Goal: Transaction & Acquisition: Purchase product/service

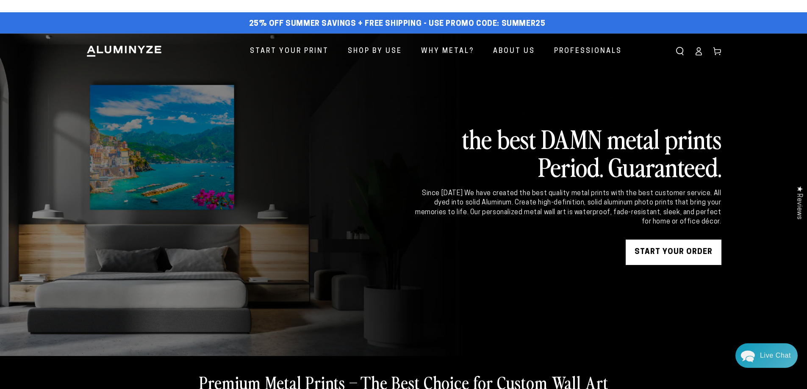
click at [696, 50] on icon at bounding box center [698, 51] width 8 height 8
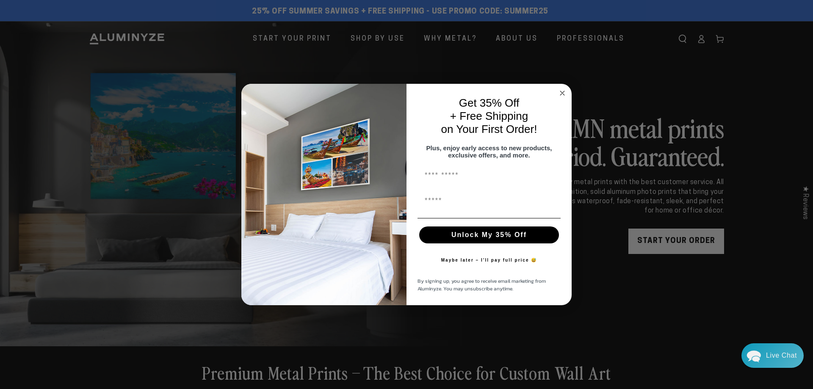
click at [557, 92] on div "Get 35% Off + Free Shipping on Your First Order!" at bounding box center [489, 116] width 148 height 48
click at [561, 90] on circle "Close dialog" at bounding box center [563, 93] width 10 height 10
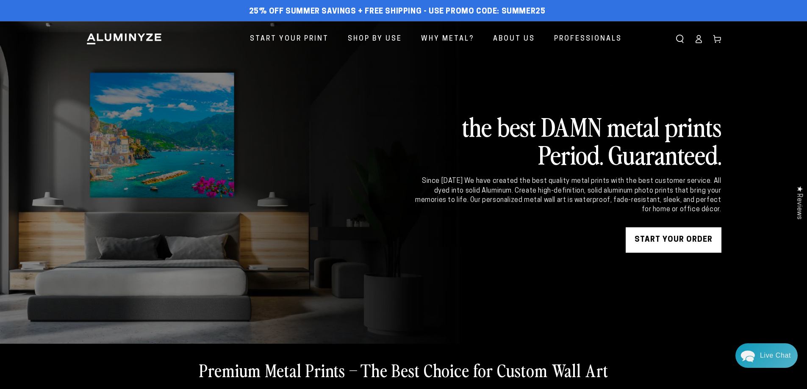
click at [561, 93] on link at bounding box center [403, 182] width 807 height 323
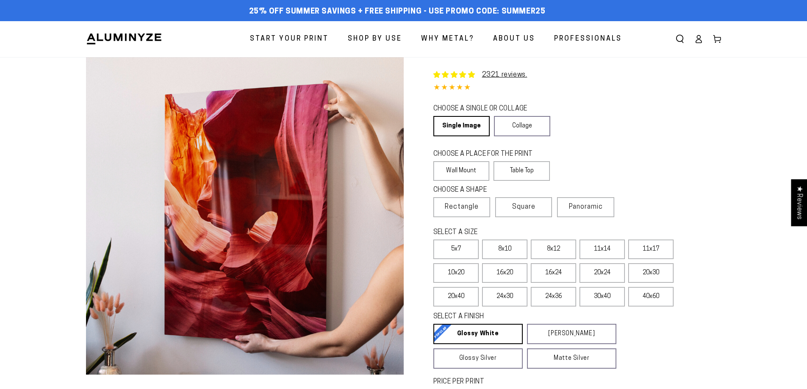
select select "**********"
click at [474, 122] on link "Single Image" at bounding box center [460, 126] width 55 height 20
click at [457, 124] on link "Single Image" at bounding box center [460, 126] width 55 height 20
click at [520, 173] on label "Table Top" at bounding box center [521, 170] width 56 height 19
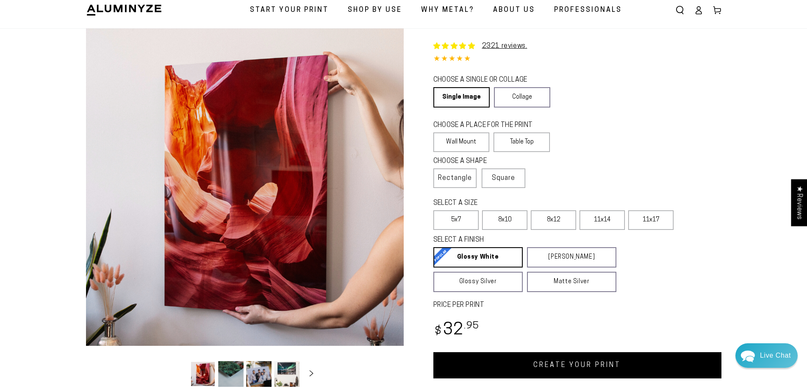
scroll to position [85, 0]
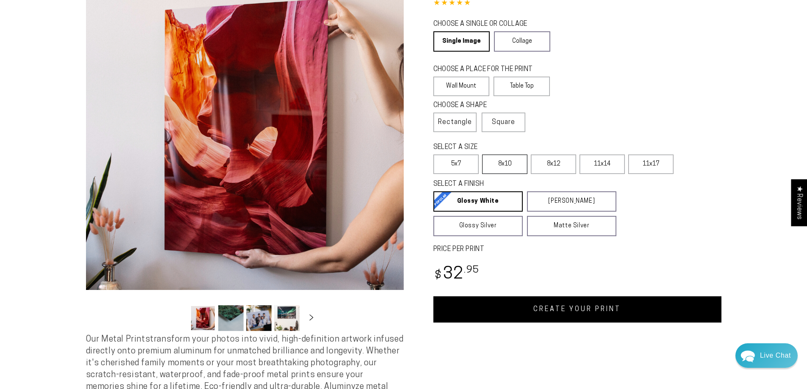
click at [498, 165] on label "8x10" at bounding box center [504, 164] width 45 height 19
click at [565, 314] on link "CREATE YOUR PRINT" at bounding box center [577, 309] width 288 height 26
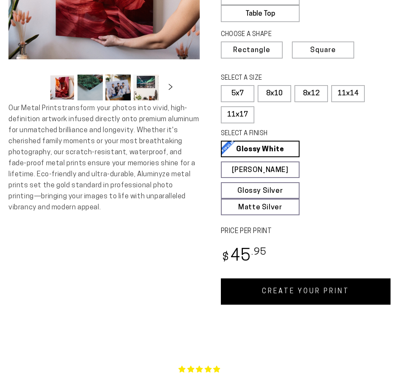
scroll to position [212, 0]
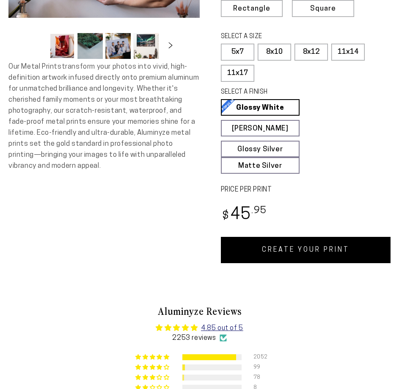
click at [312, 247] on link "CREATE YOUR PRINT" at bounding box center [306, 250] width 170 height 26
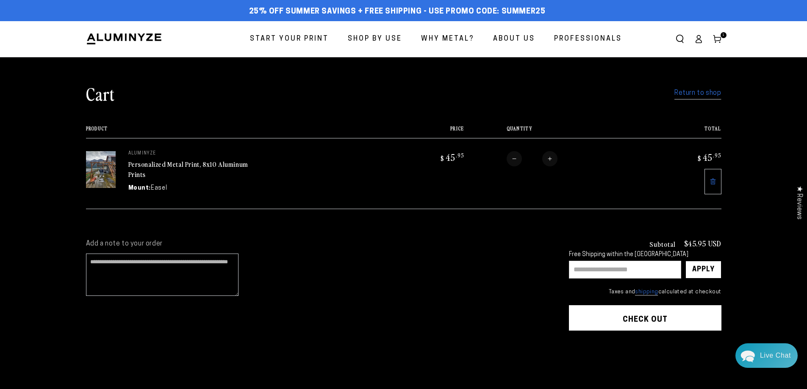
click at [265, 45] on span "Start Your Print" at bounding box center [289, 39] width 79 height 12
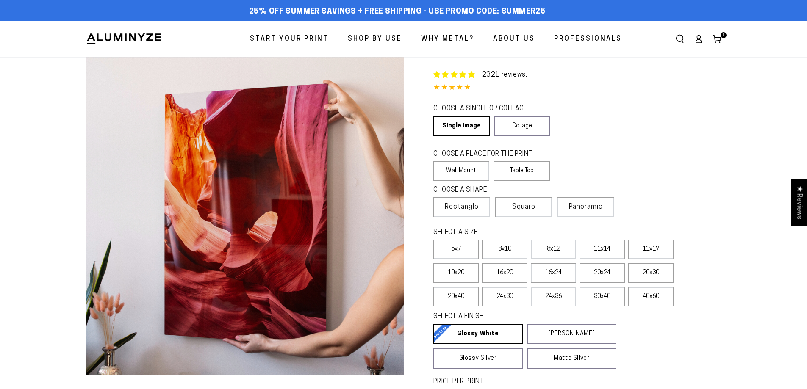
select select "**********"
click at [529, 206] on span "Square" at bounding box center [523, 207] width 23 height 10
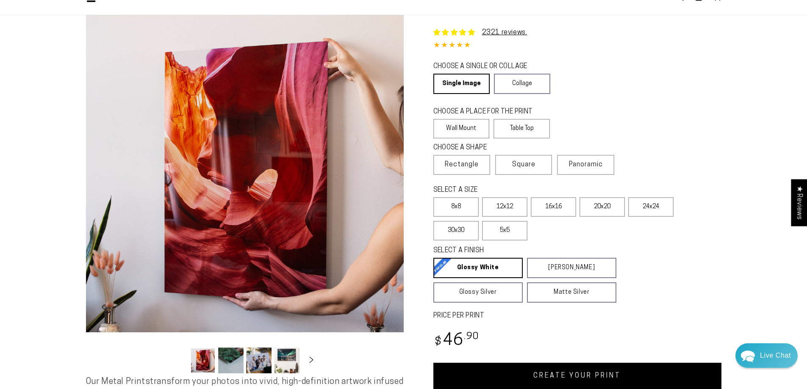
scroll to position [85, 0]
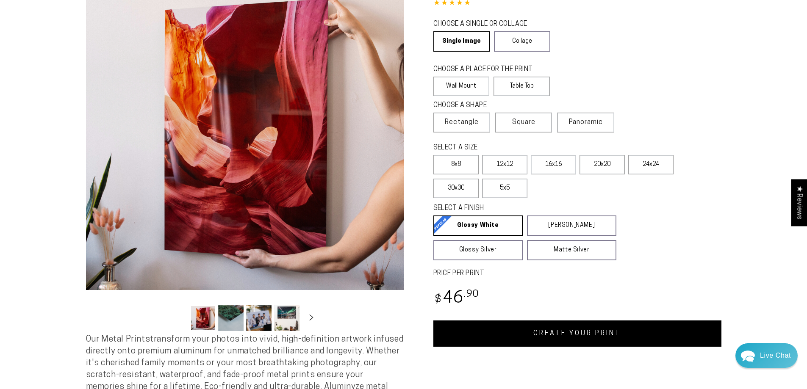
click at [628, 336] on link "CREATE YOUR PRINT" at bounding box center [577, 334] width 288 height 26
click at [520, 84] on label "Table Top" at bounding box center [521, 86] width 56 height 19
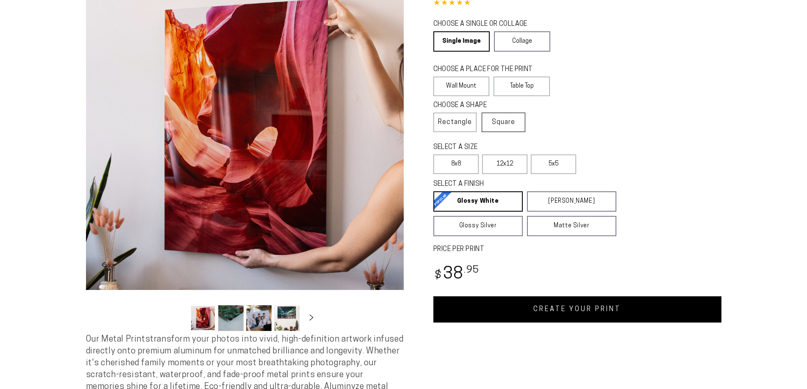
click at [510, 116] on label "Square" at bounding box center [504, 122] width 44 height 19
select select "**********"
click at [531, 314] on link "CREATE YOUR PRINT" at bounding box center [577, 309] width 288 height 26
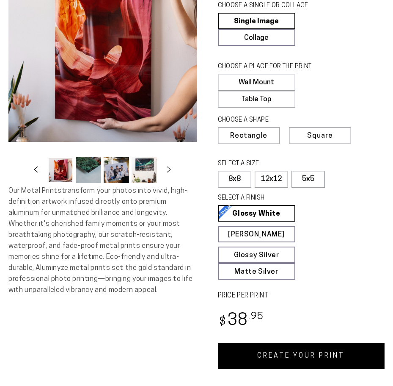
scroll to position [85, 0]
click at [286, 354] on link "CREATE YOUR PRINT" at bounding box center [301, 356] width 167 height 26
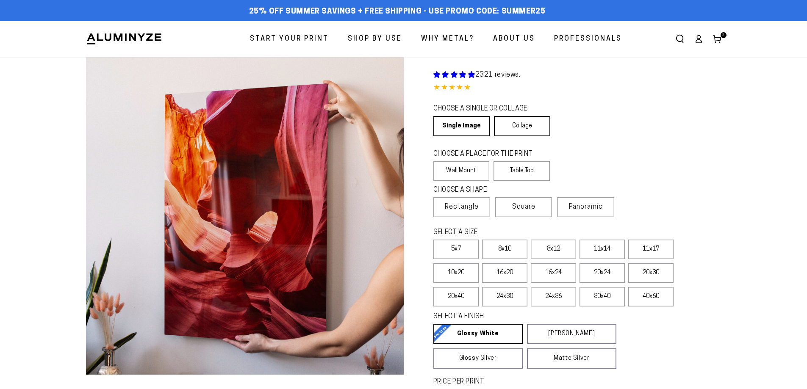
click at [515, 122] on link "Collage" at bounding box center [522, 126] width 56 height 20
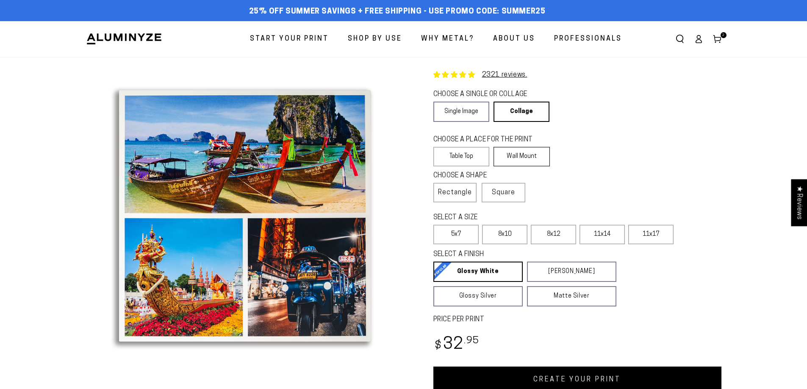
click at [518, 154] on label "Wall Mount" at bounding box center [521, 156] width 56 height 19
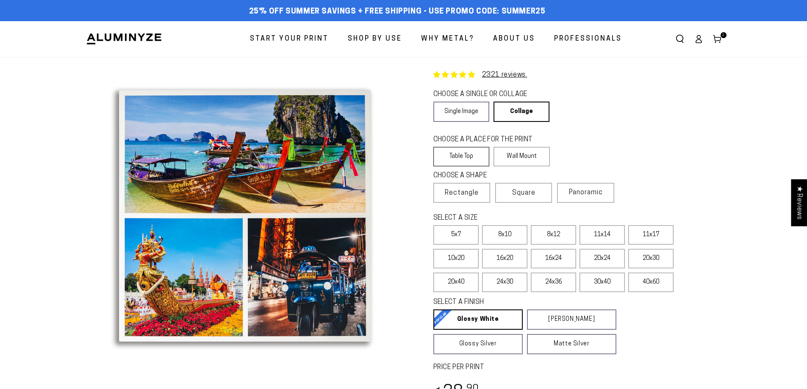
click at [465, 154] on label "Table Top" at bounding box center [461, 156] width 56 height 19
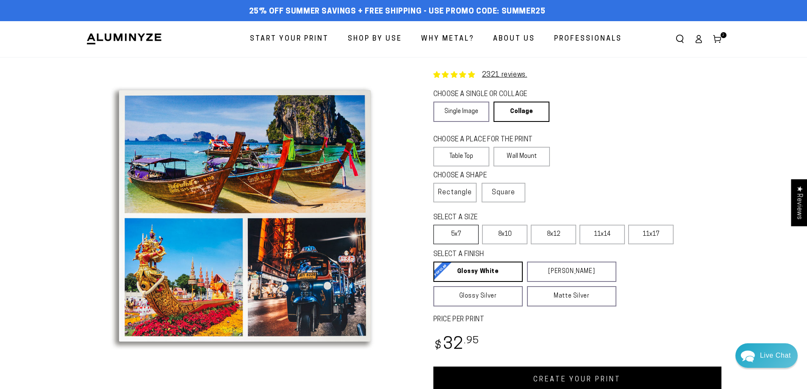
click at [460, 235] on label "5x7" at bounding box center [455, 234] width 45 height 19
click at [587, 375] on link "CREATE YOUR PRINT" at bounding box center [577, 380] width 288 height 26
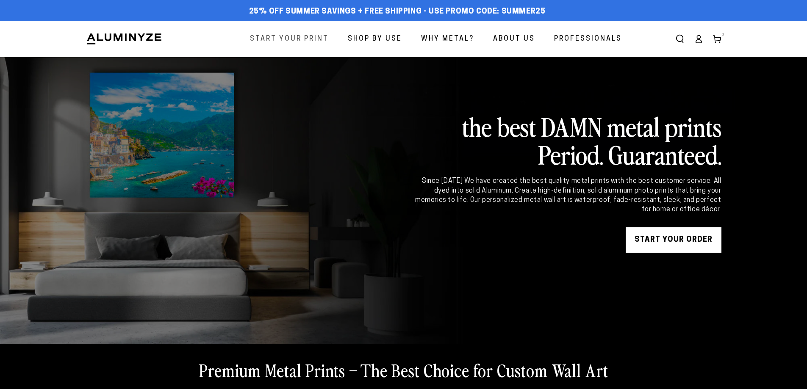
click at [292, 35] on span "Start Your Print" at bounding box center [289, 39] width 79 height 12
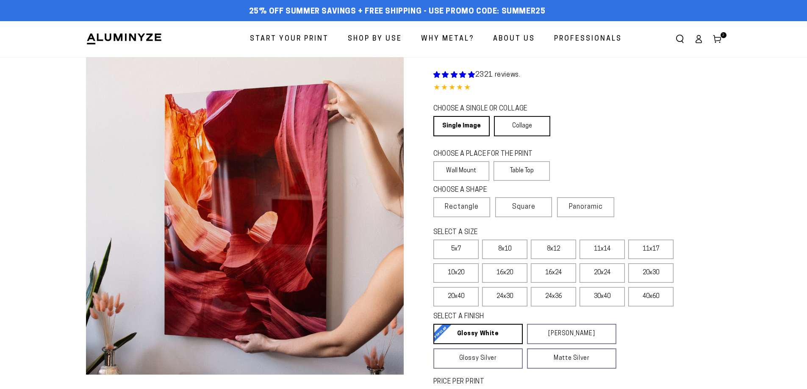
click at [528, 126] on link "Collage" at bounding box center [522, 126] width 56 height 20
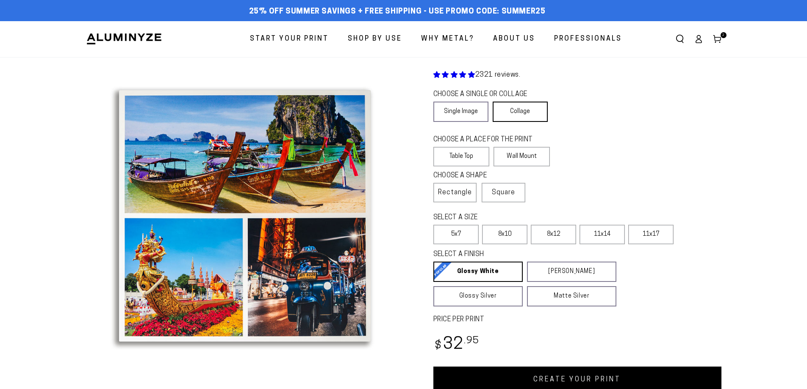
click at [526, 107] on link "Collage" at bounding box center [520, 112] width 55 height 20
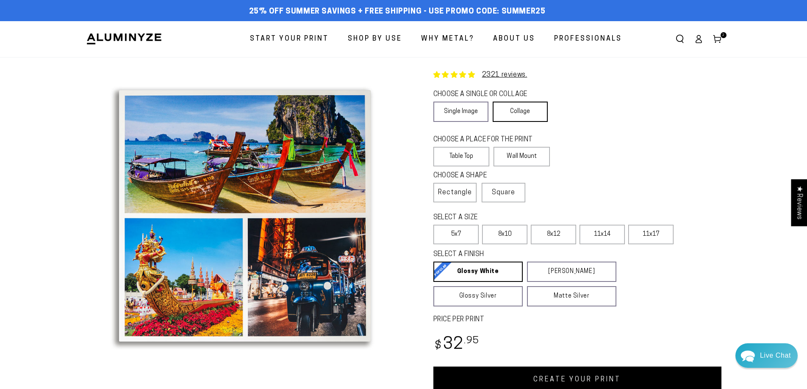
click at [526, 107] on link "Collage" at bounding box center [520, 112] width 55 height 20
click at [525, 110] on link "Collage" at bounding box center [520, 112] width 55 height 20
click at [468, 159] on label "Table Top" at bounding box center [461, 156] width 56 height 19
click at [459, 193] on span "Rectangle" at bounding box center [455, 193] width 34 height 10
click at [455, 235] on label "5x7" at bounding box center [455, 234] width 45 height 19
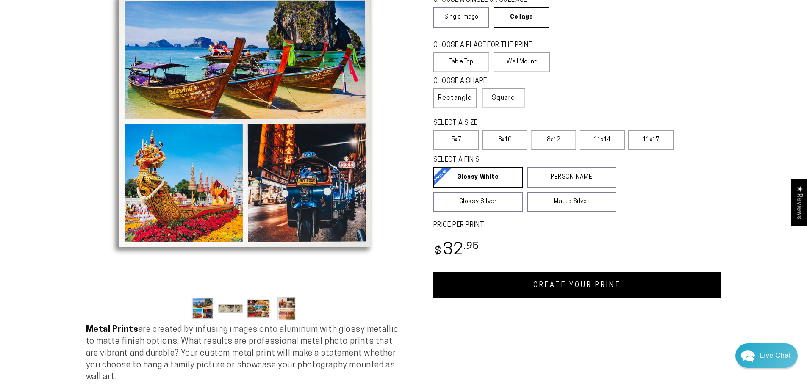
scroll to position [127, 0]
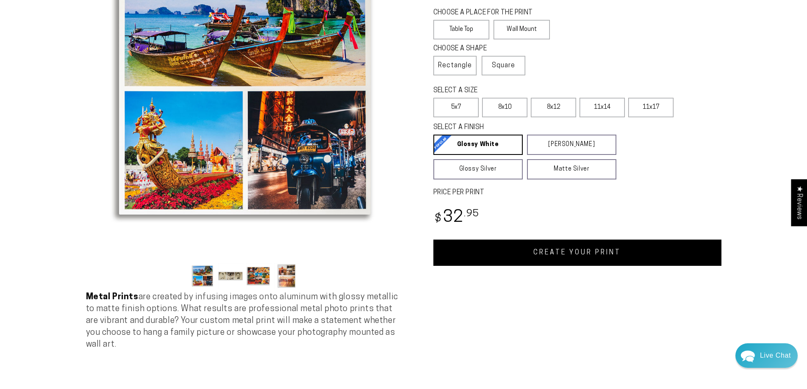
click at [608, 255] on link "CREATE YOUR PRINT" at bounding box center [577, 253] width 288 height 26
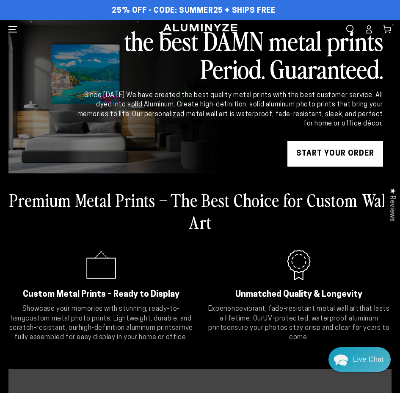
click at [333, 154] on link "START YOUR Order" at bounding box center [336, 153] width 96 height 25
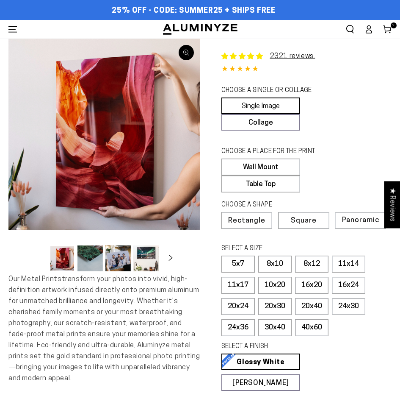
click at [255, 101] on link "Single Image" at bounding box center [260, 105] width 79 height 17
select select "**********"
click at [255, 101] on link "Single Image" at bounding box center [260, 105] width 79 height 17
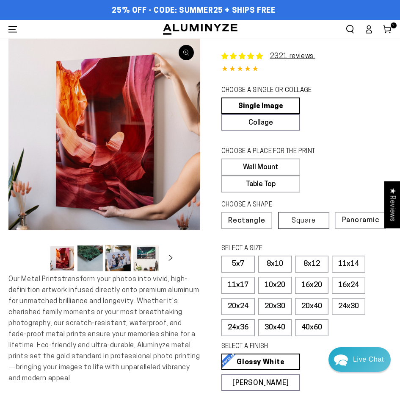
click at [294, 217] on span "Square" at bounding box center [304, 220] width 24 height 7
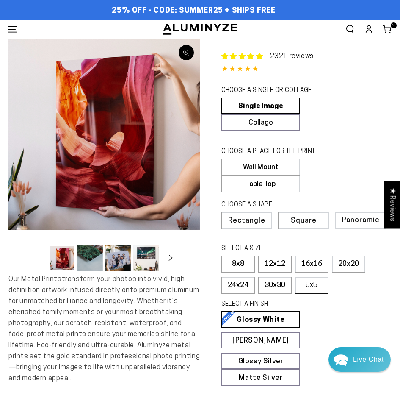
click at [303, 279] on label "5x5" at bounding box center [311, 285] width 33 height 17
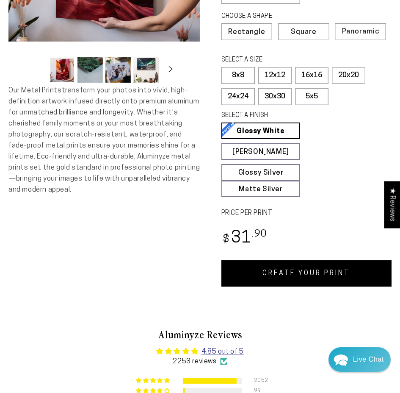
scroll to position [212, 0]
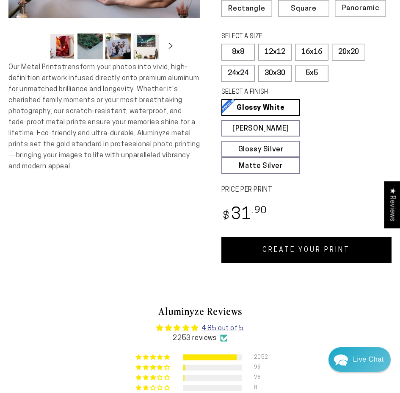
click at [298, 247] on link "CREATE YOUR PRINT" at bounding box center [306, 250] width 171 height 26
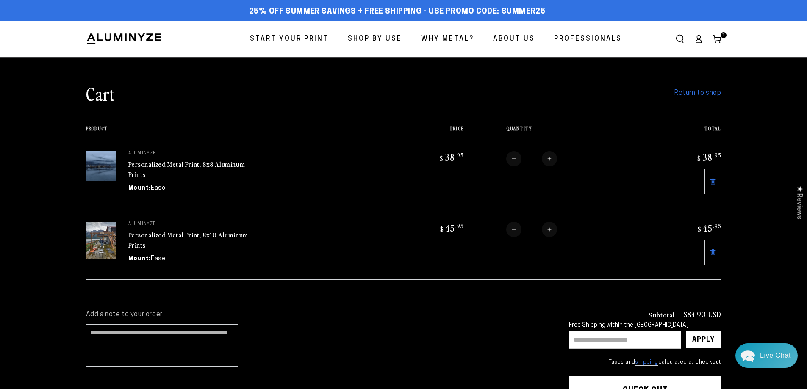
click at [111, 165] on img at bounding box center [101, 166] width 30 height 30
click at [156, 164] on link "Personalized Metal Print, 8x8 Aluminum Prints" at bounding box center [186, 169] width 117 height 20
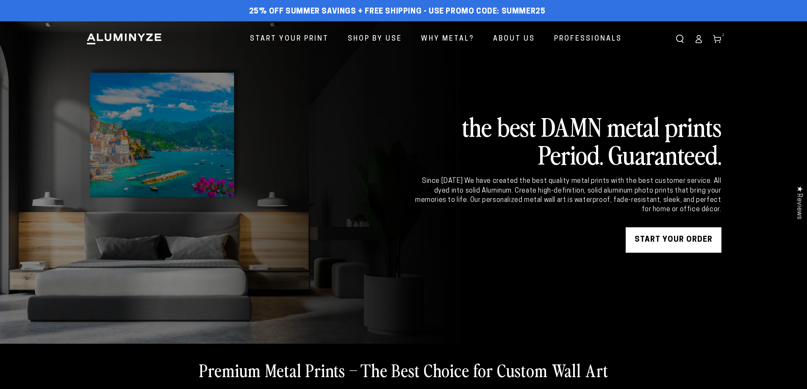
click at [713, 41] on icon at bounding box center [717, 39] width 8 height 8
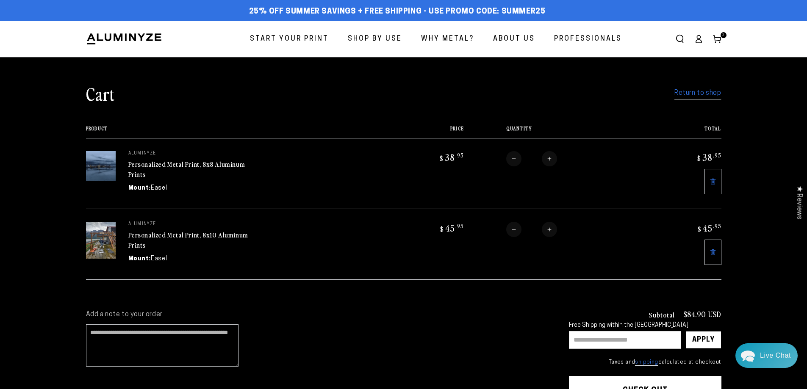
click at [152, 170] on div "Personalized Metal Print, 8x8 Aluminum Prints" at bounding box center [191, 170] width 127 height 21
click at [155, 166] on link "Personalized Metal Print, 8x8 Aluminum Prints" at bounding box center [186, 169] width 117 height 20
click at [612, 340] on input "text" at bounding box center [625, 340] width 112 height 18
type input "****"
click at [712, 339] on div "Apply" at bounding box center [703, 340] width 22 height 17
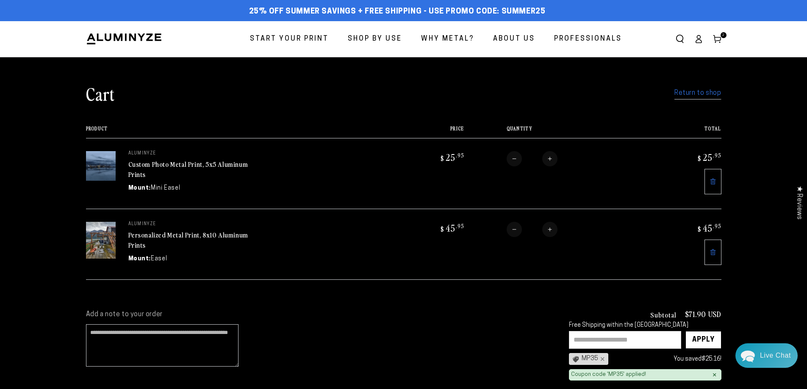
click at [199, 233] on link "Personalized Metal Print, 8x10 Aluminum Prints" at bounding box center [188, 240] width 120 height 20
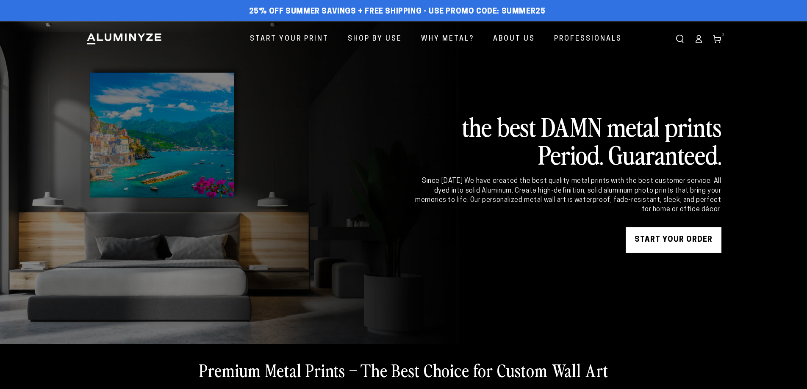
click at [720, 38] on icon at bounding box center [717, 39] width 8 height 8
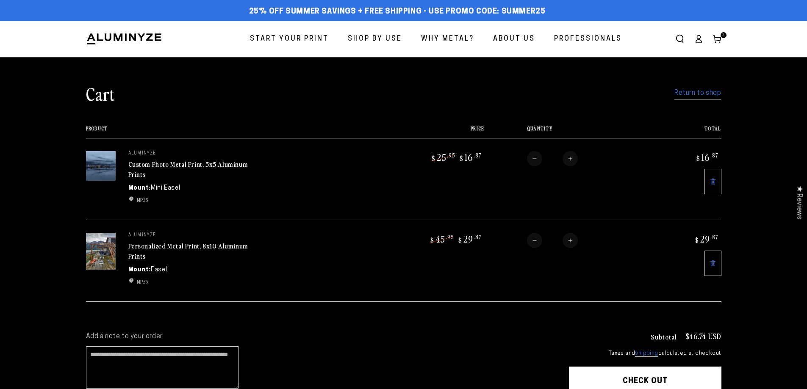
click at [99, 257] on img at bounding box center [101, 251] width 30 height 37
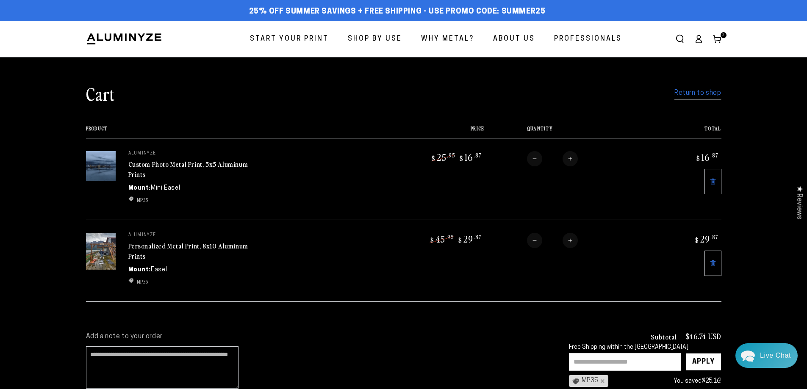
click at [180, 244] on link "Personalized Metal Print, 8x10 Aluminum Prints" at bounding box center [188, 251] width 120 height 20
click at [277, 41] on span "Start Your Print" at bounding box center [289, 39] width 79 height 12
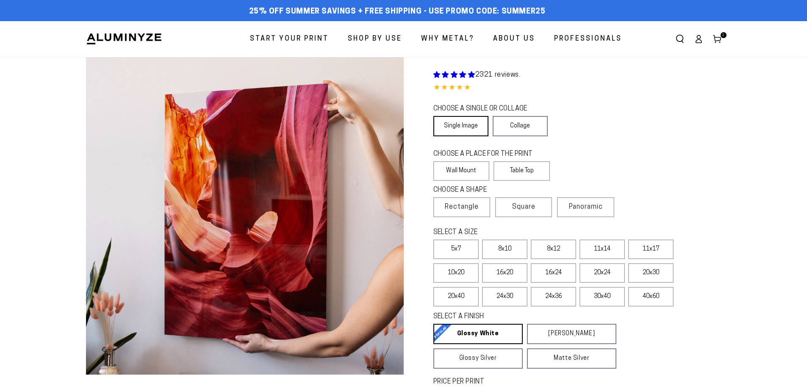
click at [459, 129] on link "Single Image" at bounding box center [460, 126] width 55 height 20
select select "**********"
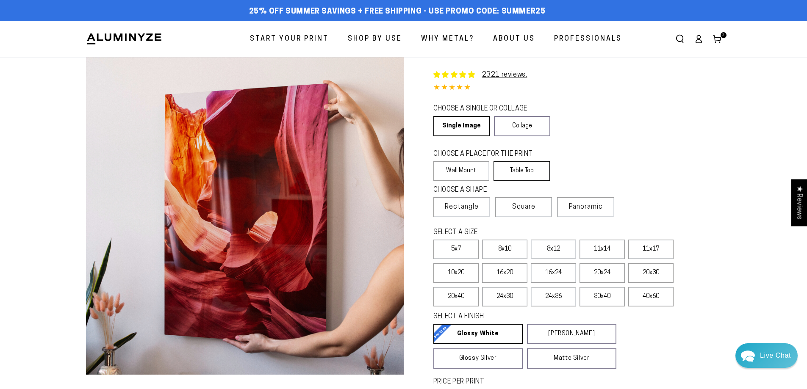
click at [530, 171] on label "Table Top" at bounding box center [521, 170] width 56 height 19
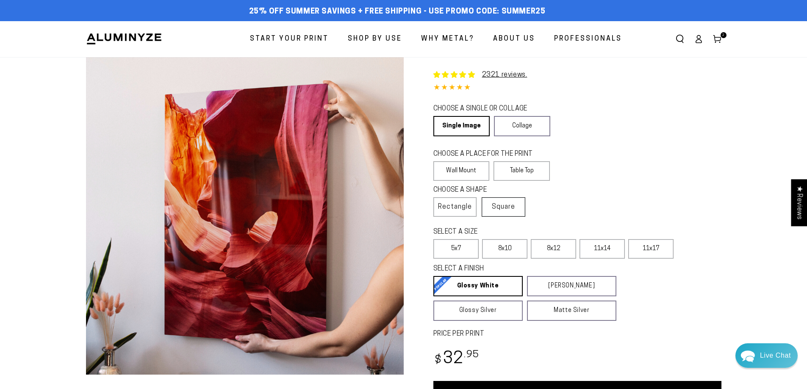
click at [515, 206] on span "Square" at bounding box center [503, 207] width 23 height 10
click at [554, 247] on label "5x5" at bounding box center [553, 248] width 45 height 19
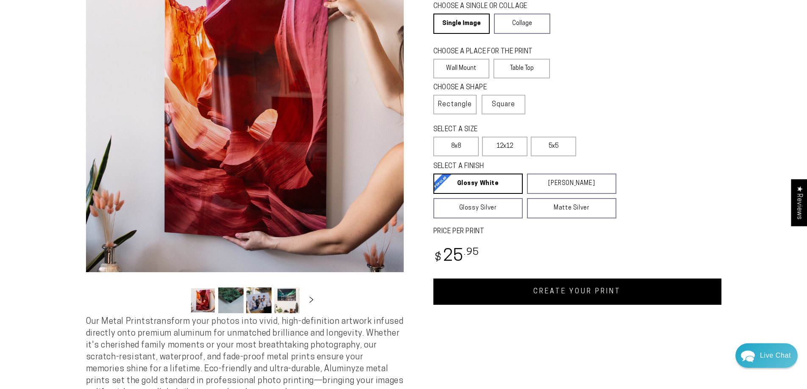
scroll to position [127, 0]
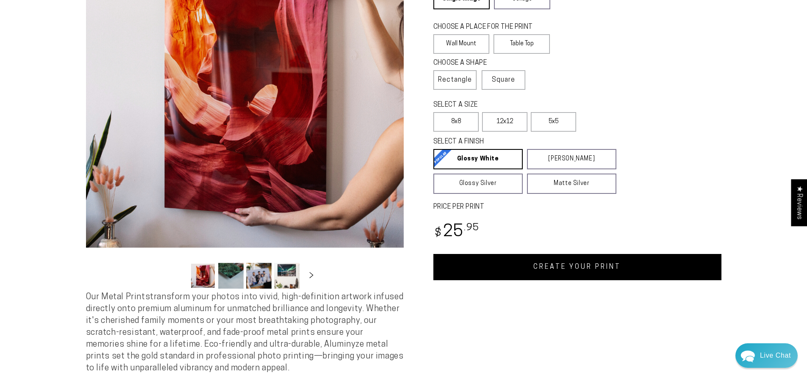
click at [621, 267] on link "CREATE YOUR PRINT" at bounding box center [577, 267] width 288 height 26
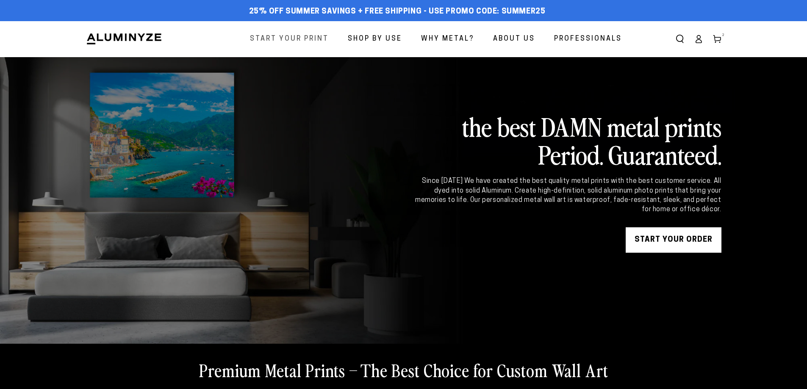
click at [275, 33] on span "Start Your Print" at bounding box center [289, 39] width 79 height 12
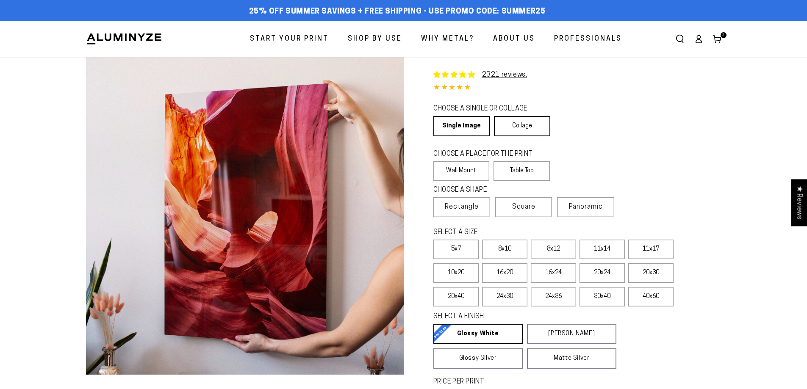
select select "**********"
click at [512, 128] on link "Collage" at bounding box center [522, 126] width 56 height 20
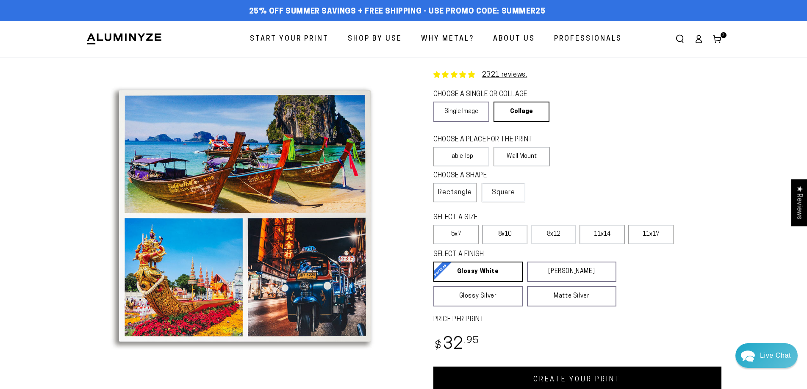
click at [510, 194] on span "Square" at bounding box center [503, 193] width 23 height 10
click at [501, 234] on label "8x8" at bounding box center [504, 234] width 45 height 19
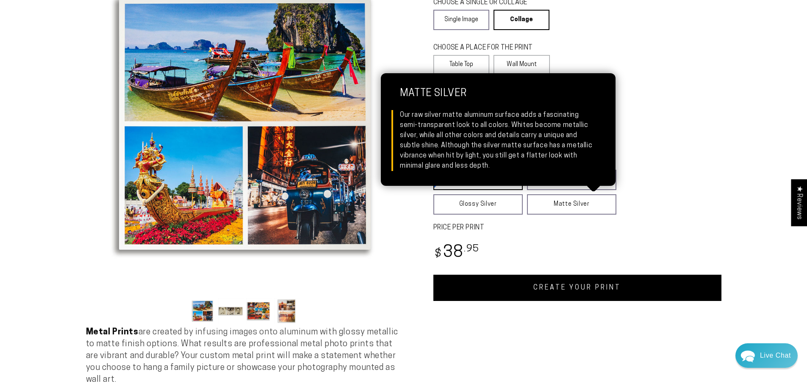
scroll to position [127, 0]
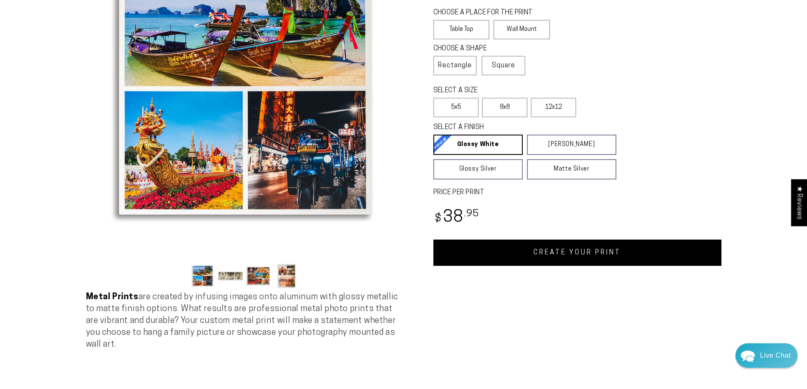
click at [570, 260] on link "CREATE YOUR PRINT" at bounding box center [577, 253] width 288 height 26
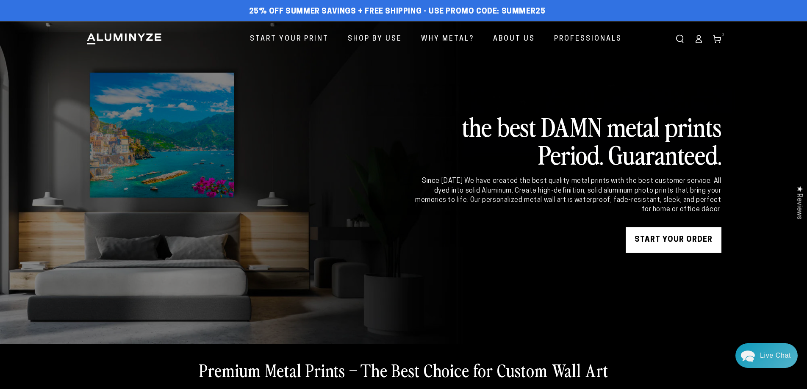
click at [720, 35] on icon at bounding box center [717, 39] width 8 height 8
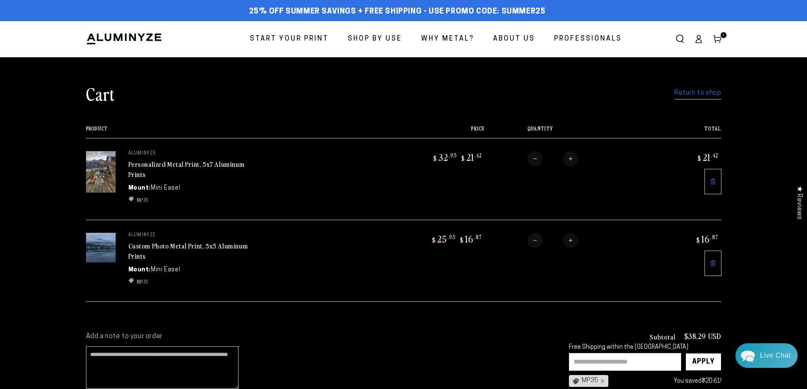
click at [99, 250] on img at bounding box center [101, 248] width 30 height 30
click at [176, 244] on link "Custom Photo Metal Print, 5x5 Aluminum Prints" at bounding box center [188, 251] width 120 height 20
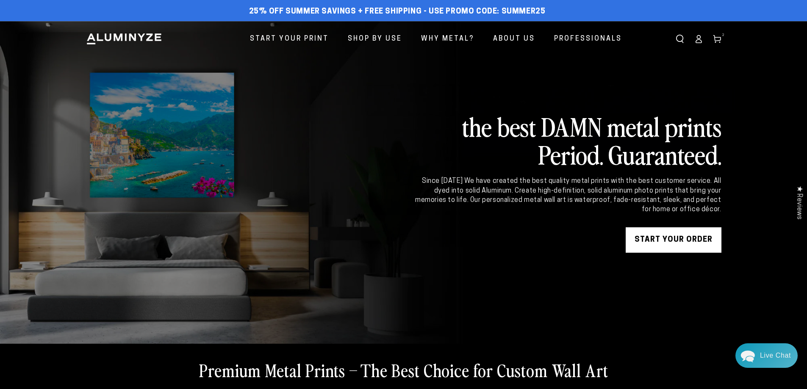
click at [703, 41] on icon at bounding box center [698, 39] width 8 height 8
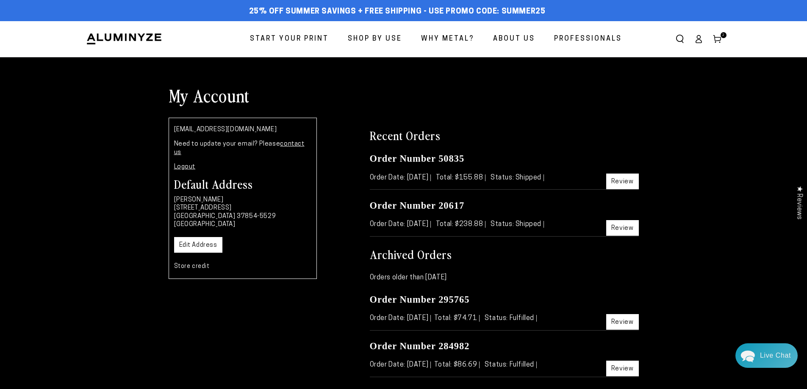
click at [311, 44] on span "Start Your Print" at bounding box center [289, 39] width 79 height 12
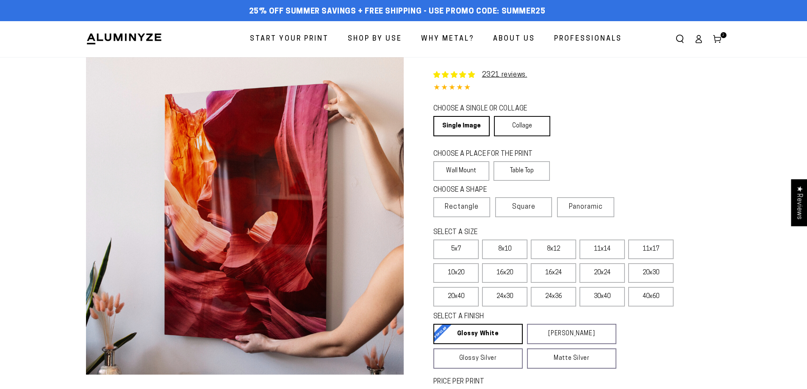
click at [512, 122] on link "Collage" at bounding box center [522, 126] width 56 height 20
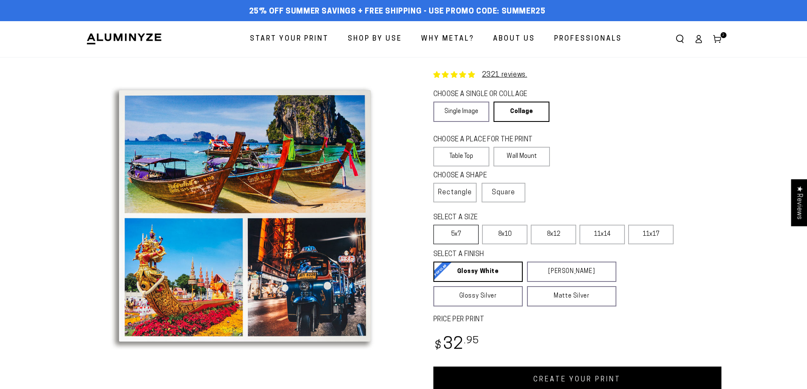
click at [455, 237] on label "5x7" at bounding box center [455, 234] width 45 height 19
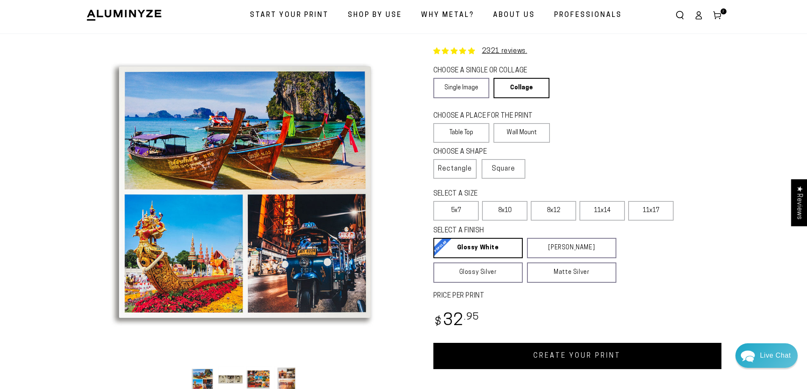
scroll to position [42, 0]
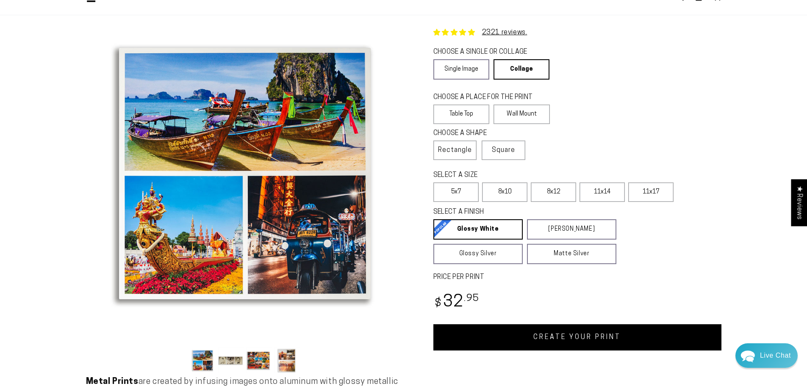
click at [584, 341] on link "CREATE YOUR PRINT" at bounding box center [577, 337] width 288 height 26
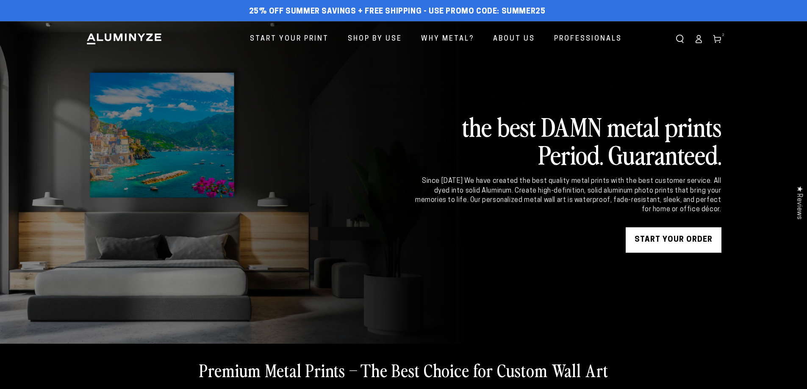
click at [718, 40] on icon at bounding box center [717, 39] width 8 height 8
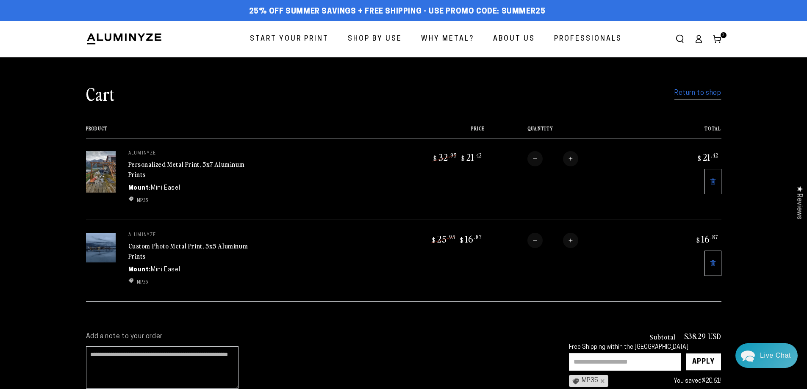
click at [154, 251] on div "Custom Photo Metal Print, 5x5 Aluminum Prints" at bounding box center [191, 251] width 127 height 21
click at [155, 244] on link "Custom Photo Metal Print, 5x5 Aluminum Prints" at bounding box center [188, 251] width 120 height 20
